Goal: Check status: Check status

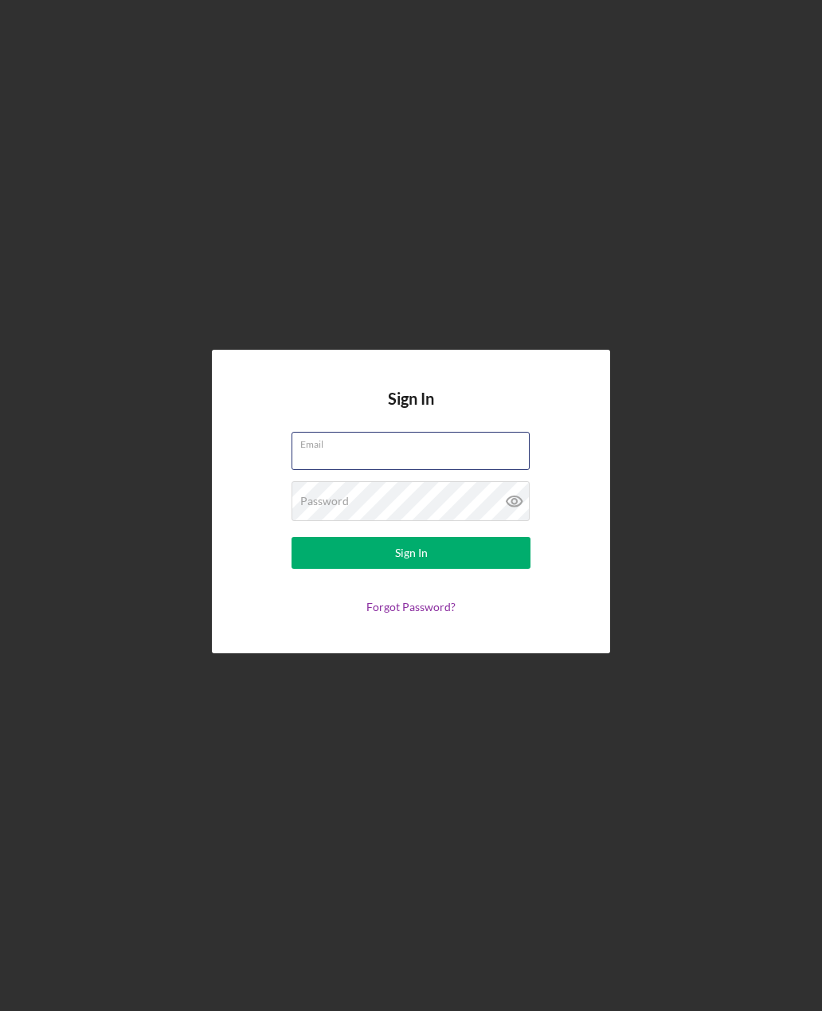
click at [312, 470] on input "Email" at bounding box center [411, 451] width 238 height 38
type input "[EMAIL_ADDRESS][DOMAIN_NAME]"
click at [411, 569] on button "Sign In" at bounding box center [411, 553] width 239 height 32
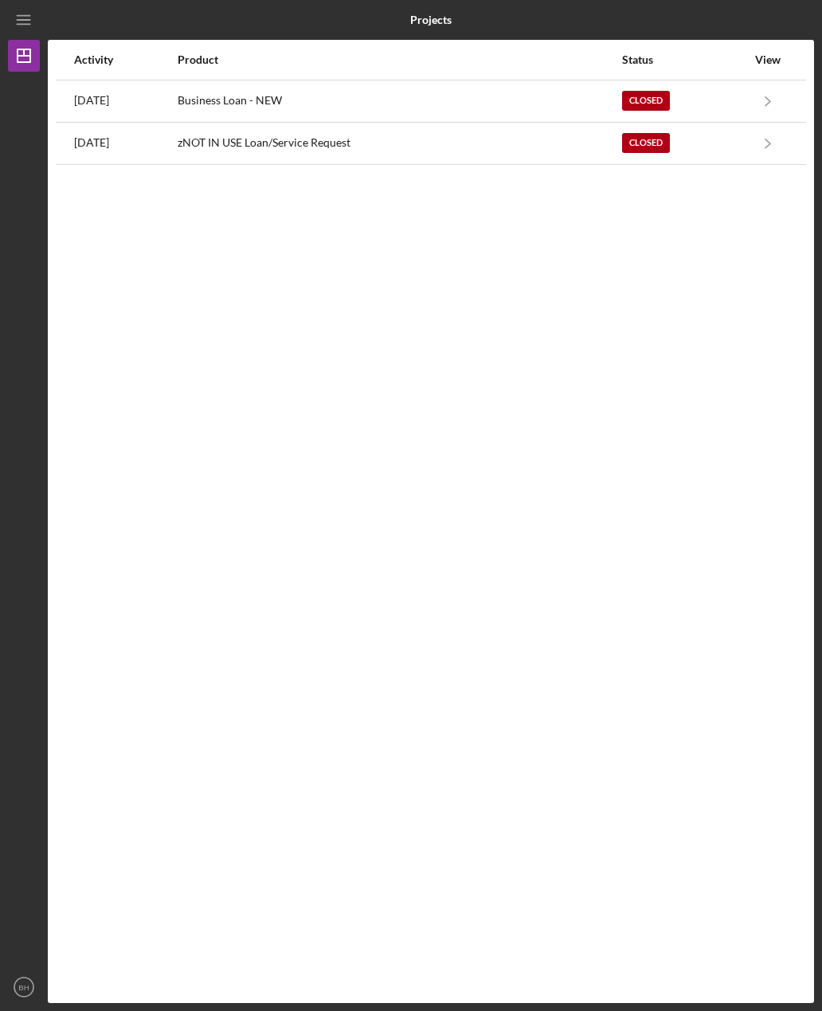
click at [758, 90] on icon "Icon/Navigate" at bounding box center [769, 101] width 36 height 36
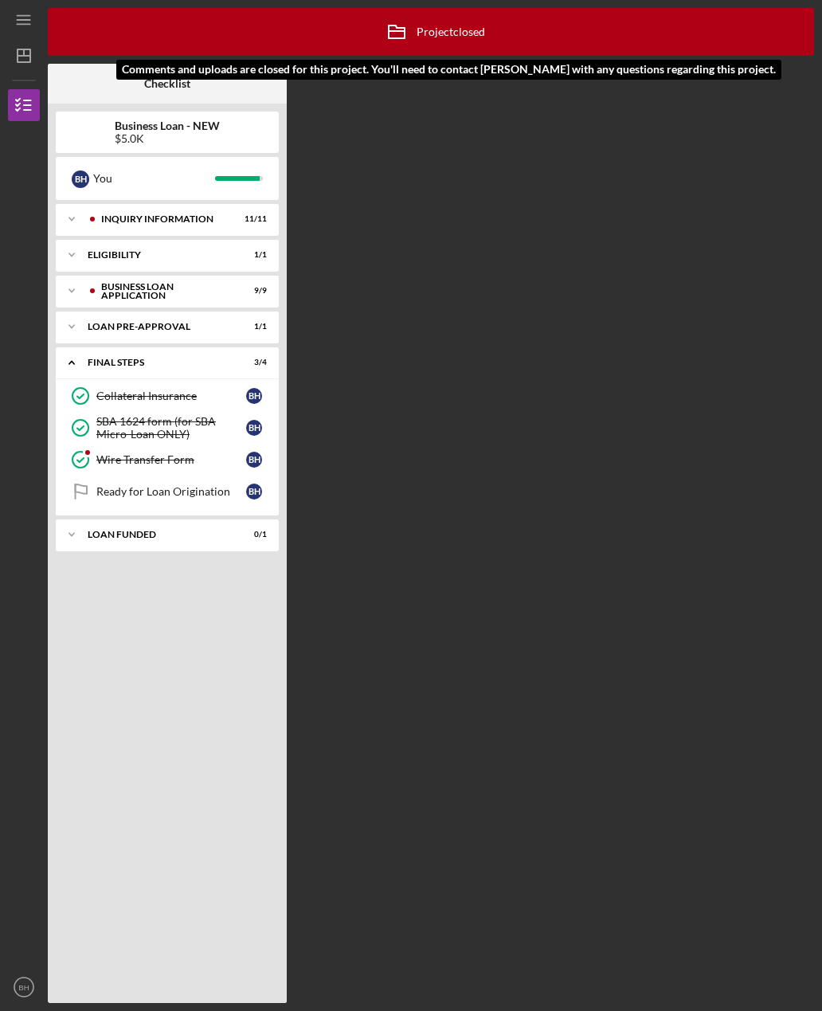
click at [705, 38] on div "Icon/Archived Project closed Icon/Info" at bounding box center [431, 32] width 767 height 48
click at [766, 22] on div "Icon/Archived Project closed Icon/Info" at bounding box center [431, 32] width 767 height 48
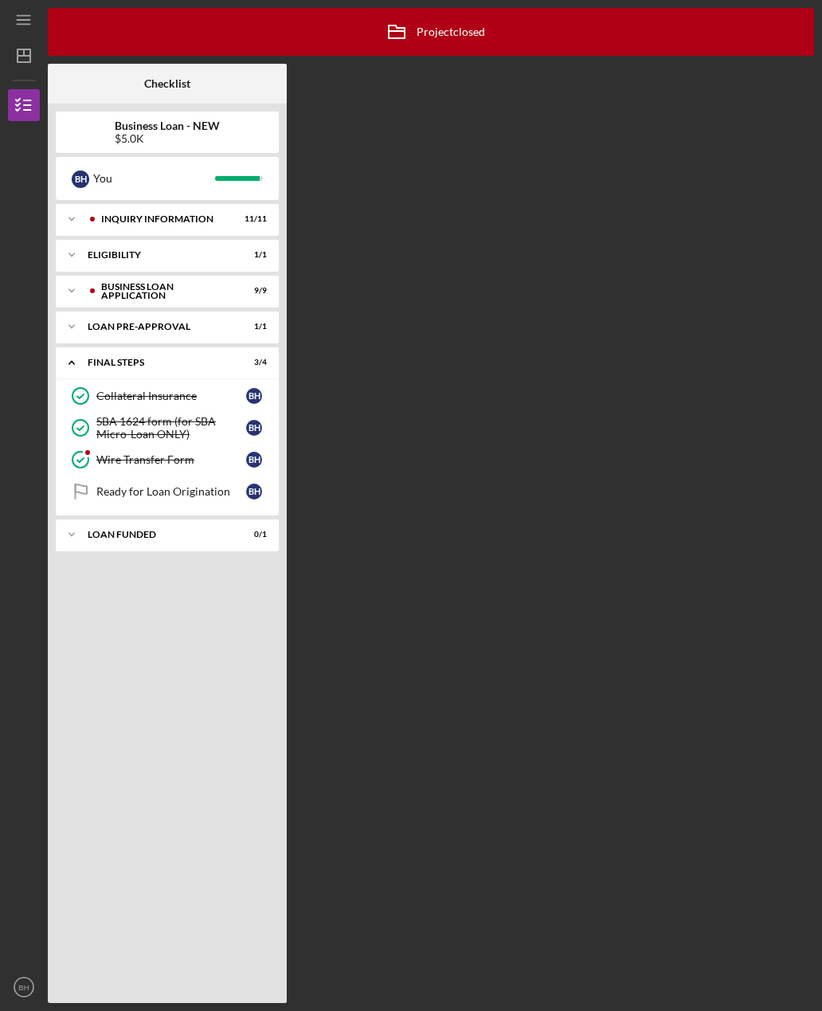
click at [99, 546] on div "Icon/Expander LOAN FUNDED 0 / 1" at bounding box center [167, 535] width 223 height 32
click at [17, 22] on icon "Icon/Menu" at bounding box center [24, 20] width 36 height 36
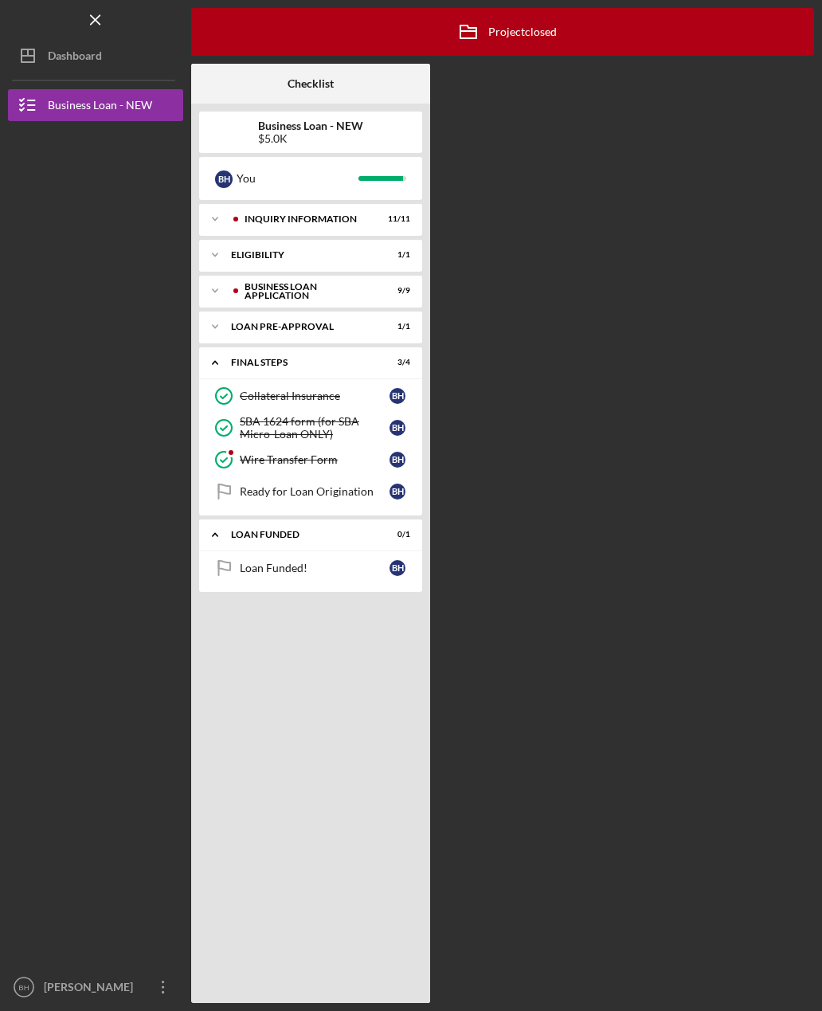
click at [33, 56] on line "button" at bounding box center [28, 56] width 13 height 0
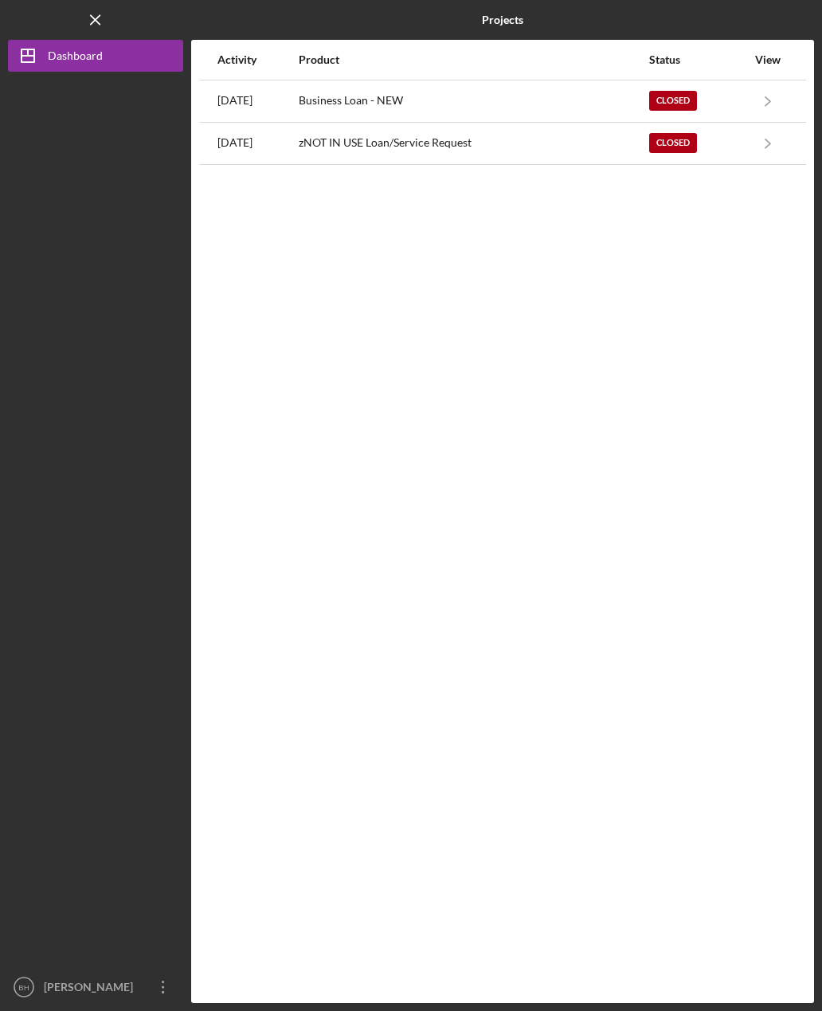
click at [728, 92] on div "Closed" at bounding box center [698, 101] width 97 height 40
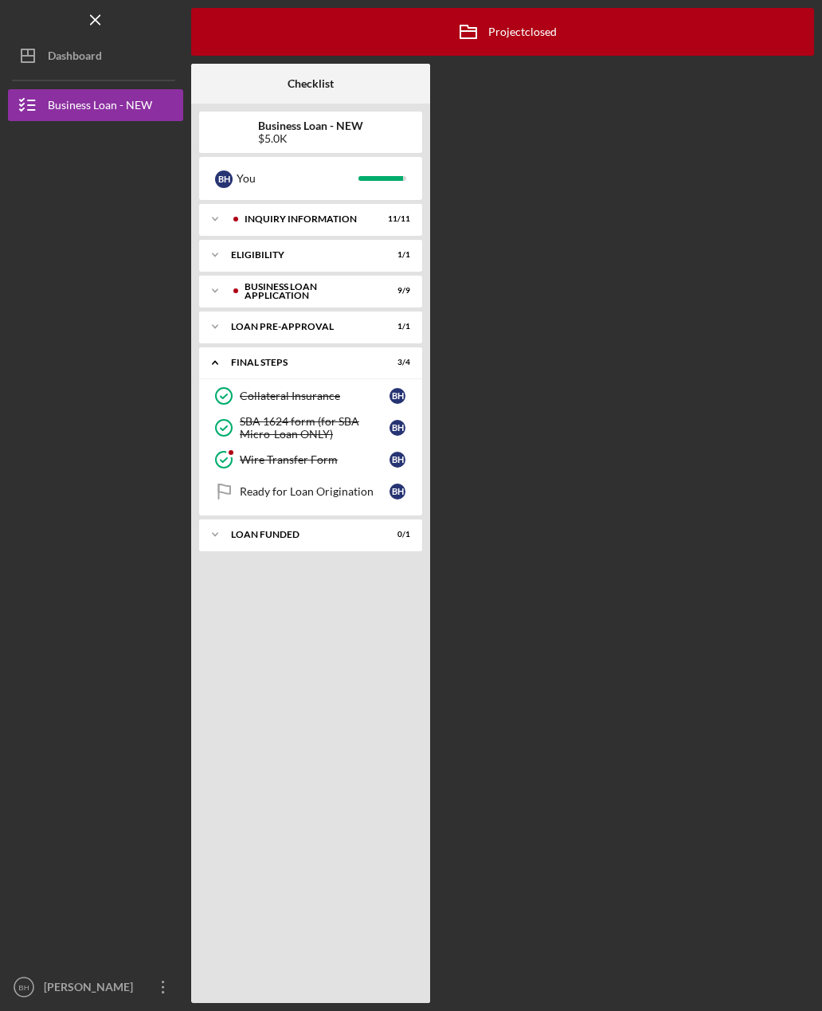
click at [94, 25] on icon "Icon/Menu Close" at bounding box center [96, 20] width 36 height 36
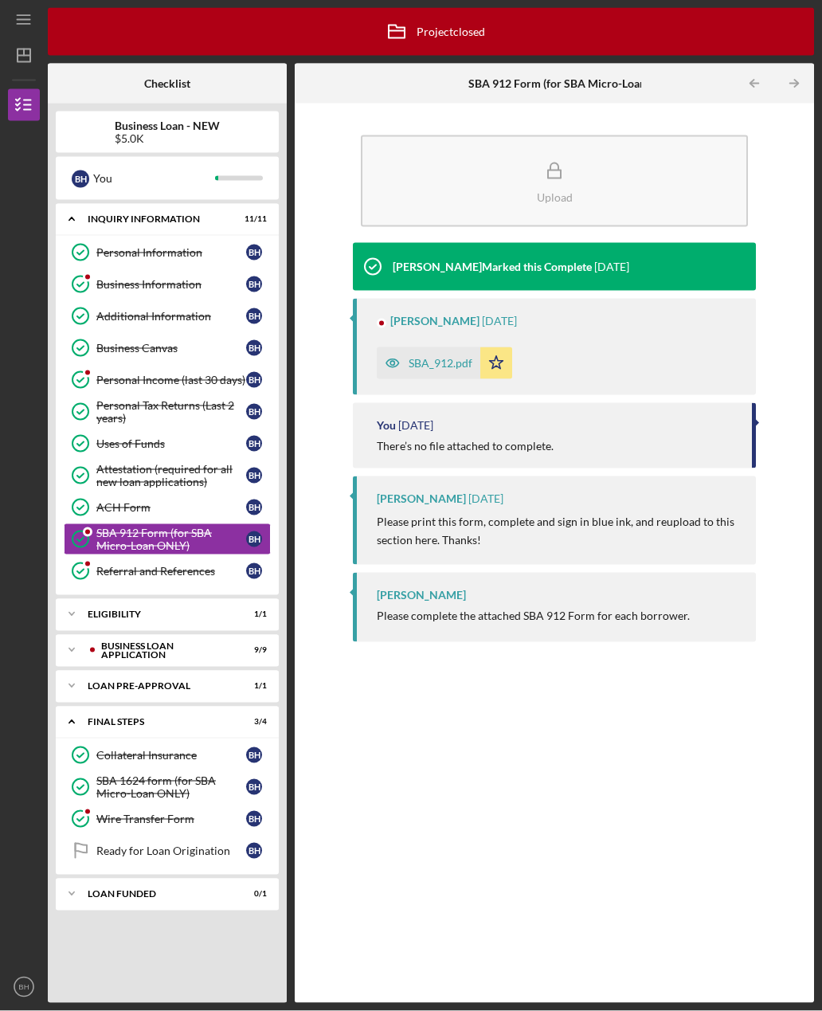
scroll to position [51, 0]
click at [19, 36] on icon "Icon/Dashboard" at bounding box center [24, 56] width 40 height 40
